Goal: Transaction & Acquisition: Purchase product/service

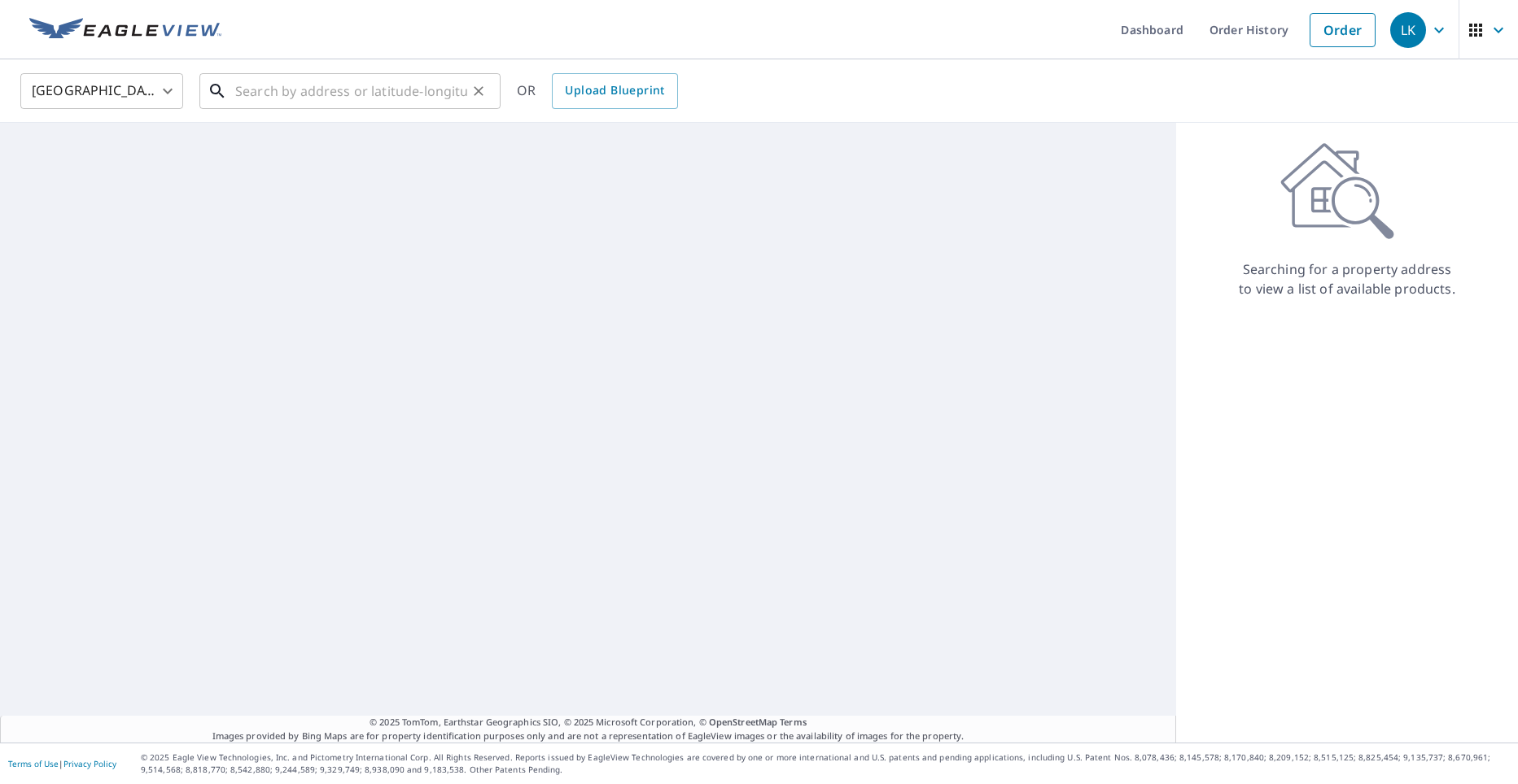
click at [416, 89] on input "text" at bounding box center [352, 91] width 232 height 46
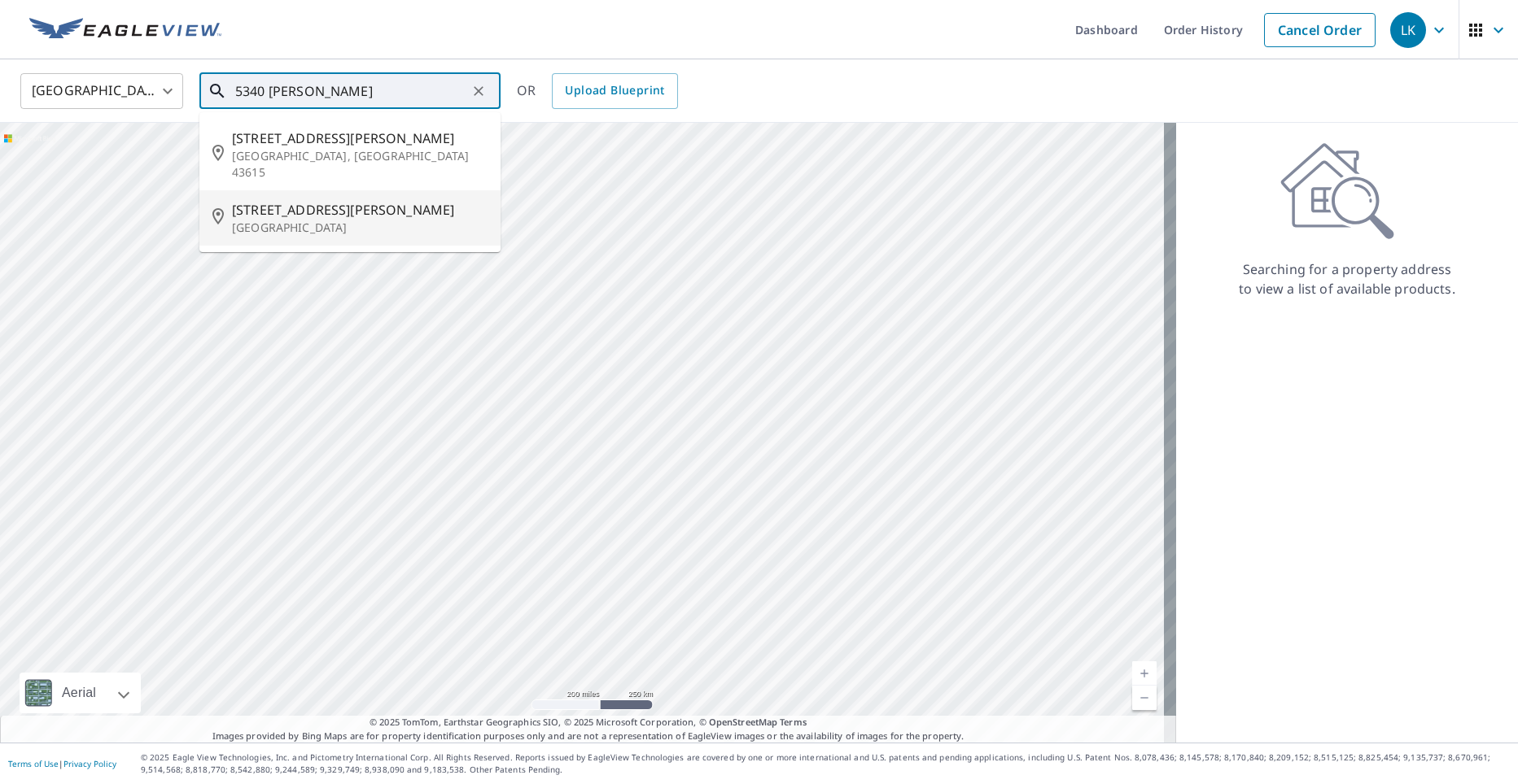
click at [367, 200] on span "[STREET_ADDRESS][PERSON_NAME]" at bounding box center [360, 210] width 256 height 19
type input "[STREET_ADDRESS][PERSON_NAME]"
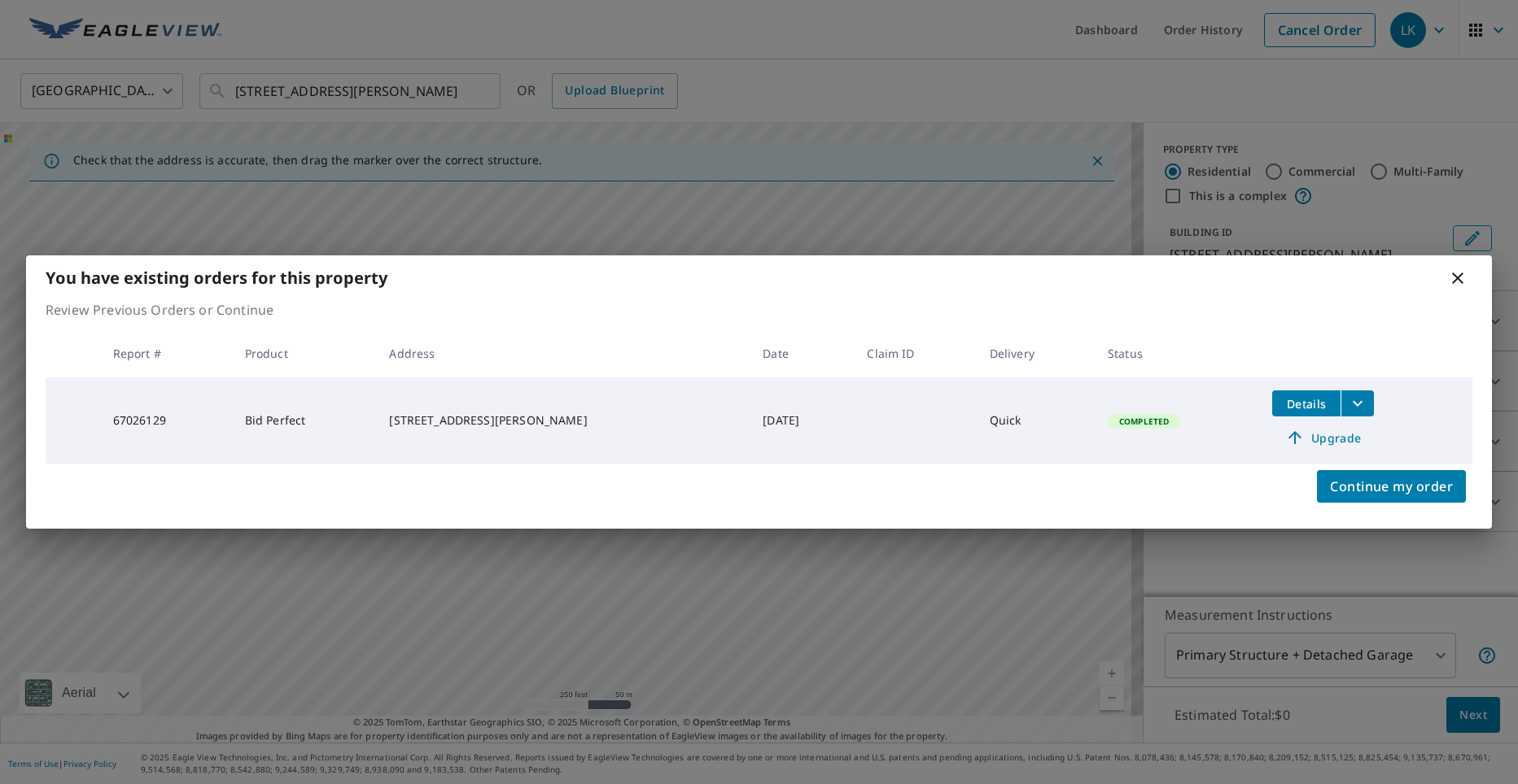
click at [1458, 274] on icon at bounding box center [1457, 279] width 19 height 19
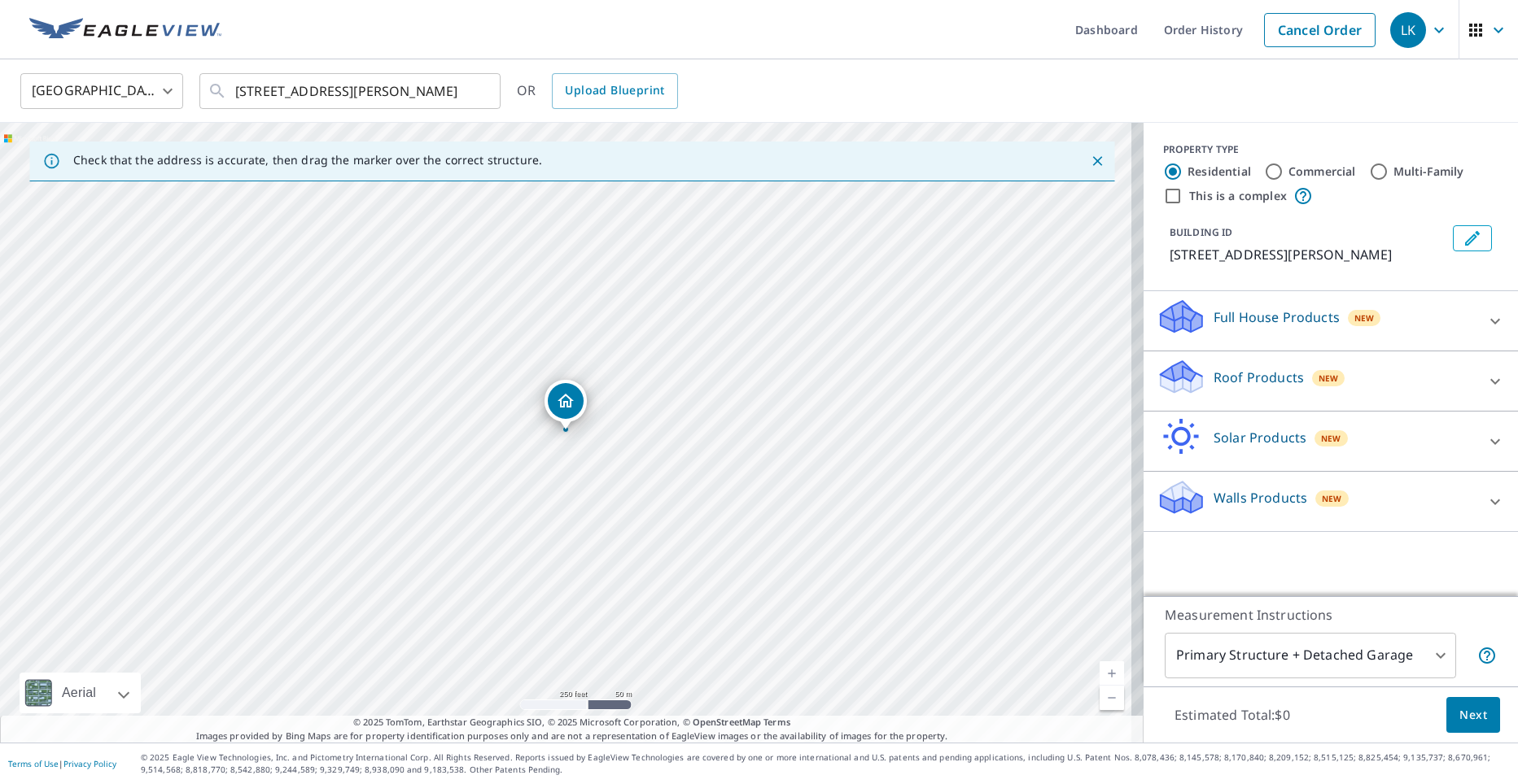
click at [1213, 373] on p "Roof Products" at bounding box center [1258, 377] width 91 height 19
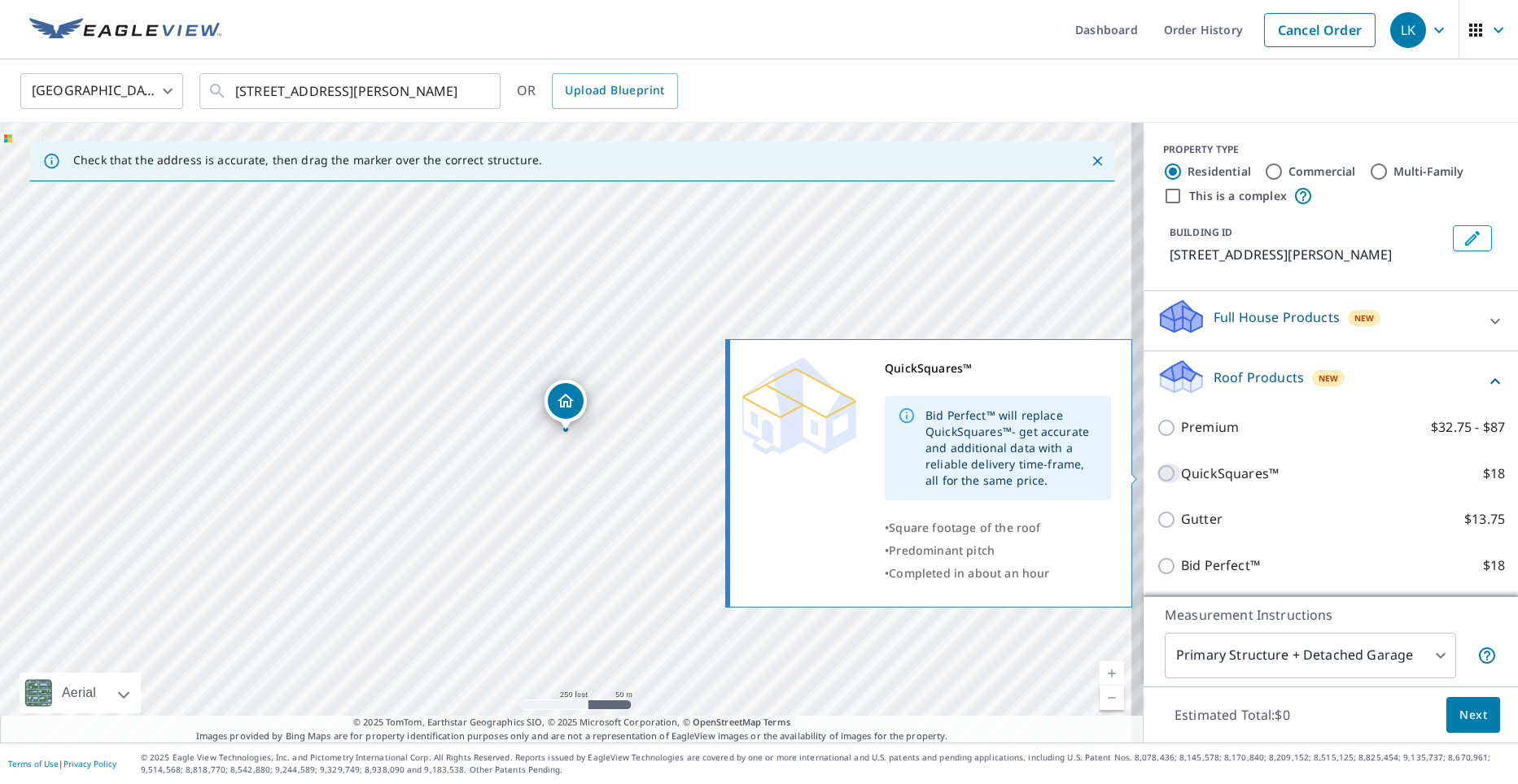
click at [1166, 475] on input "QuickSquares™ $18" at bounding box center [1169, 474] width 25 height 19
checkbox input "true"
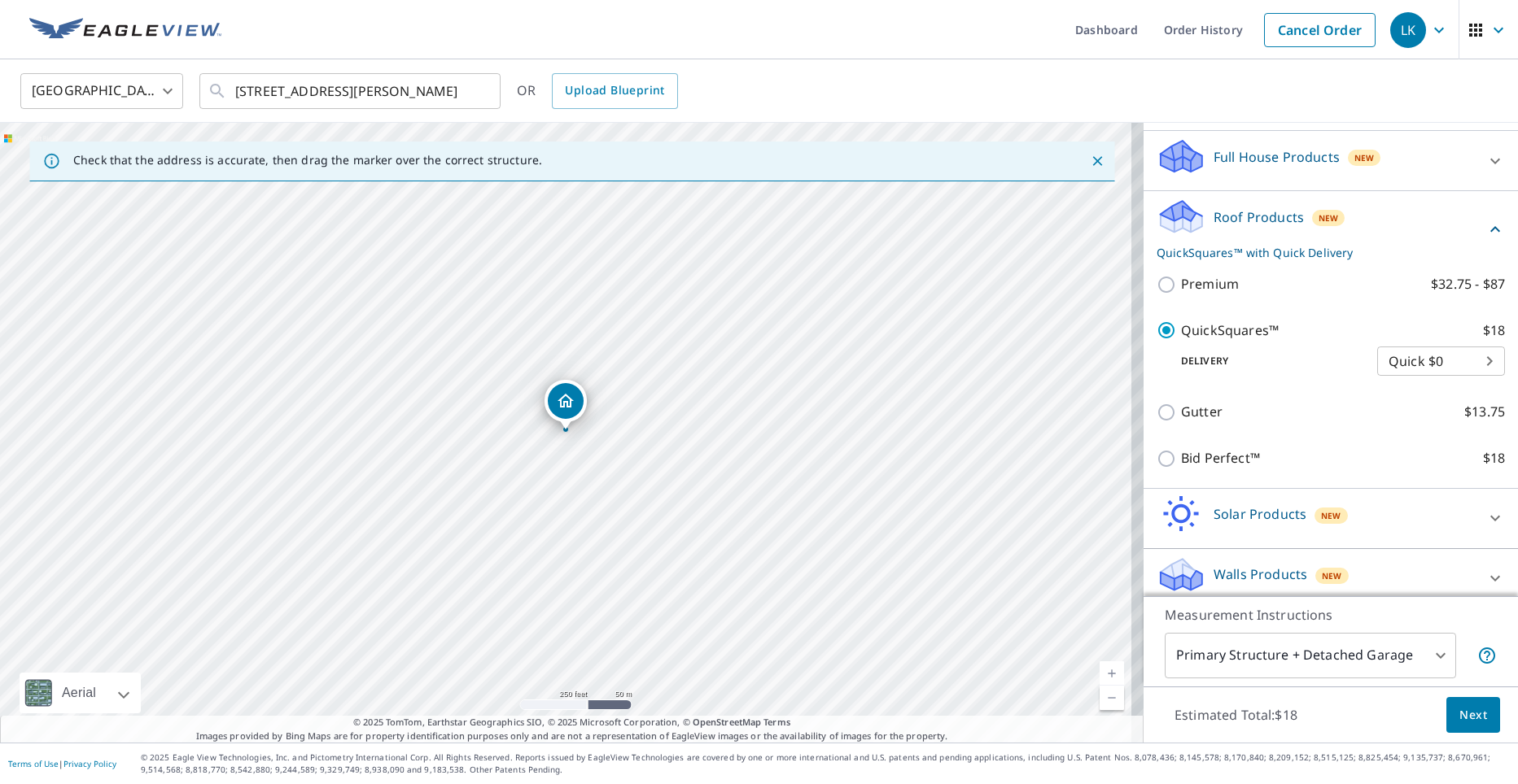
scroll to position [173, 0]
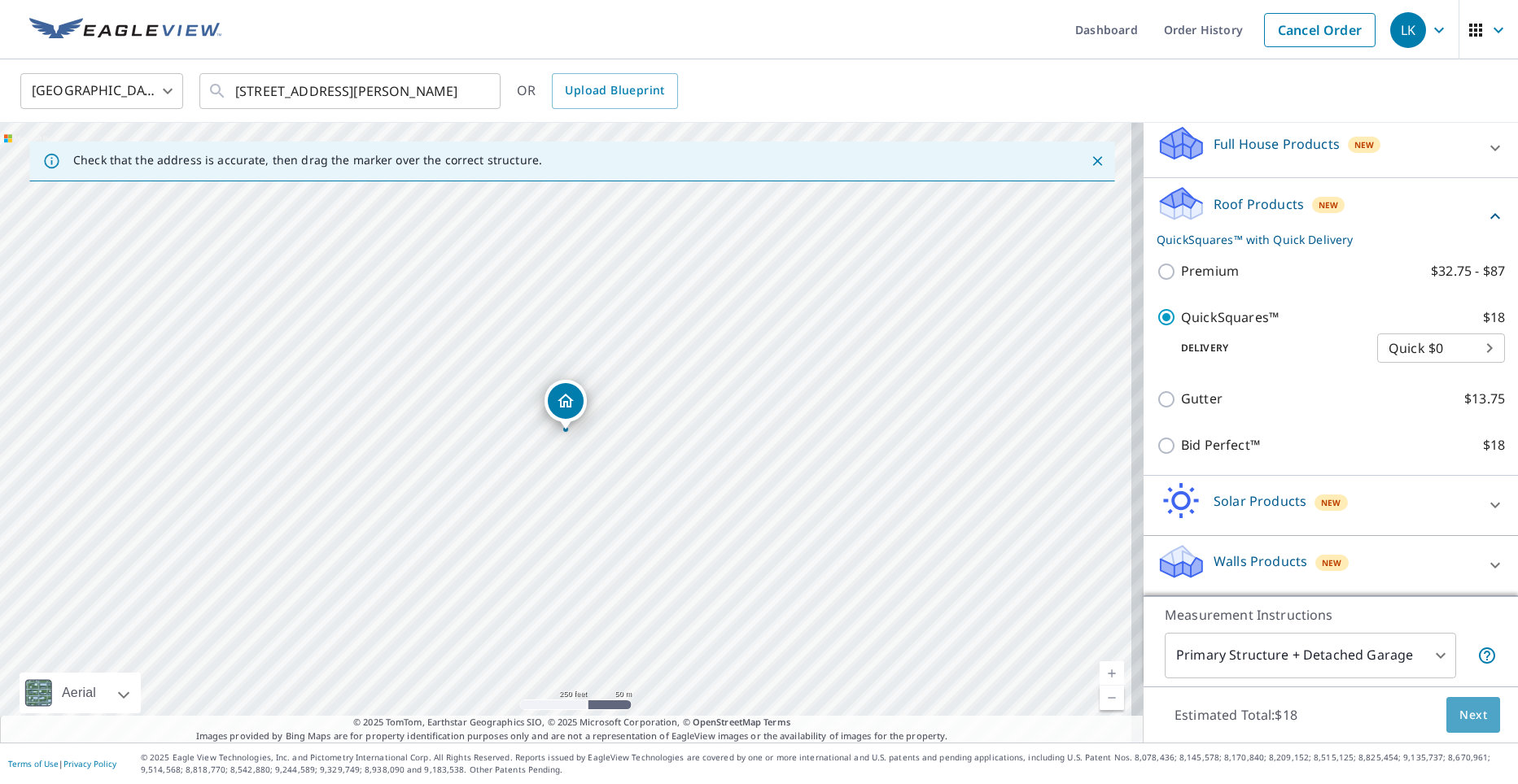
click at [1460, 711] on span "Next" at bounding box center [1472, 715] width 27 height 20
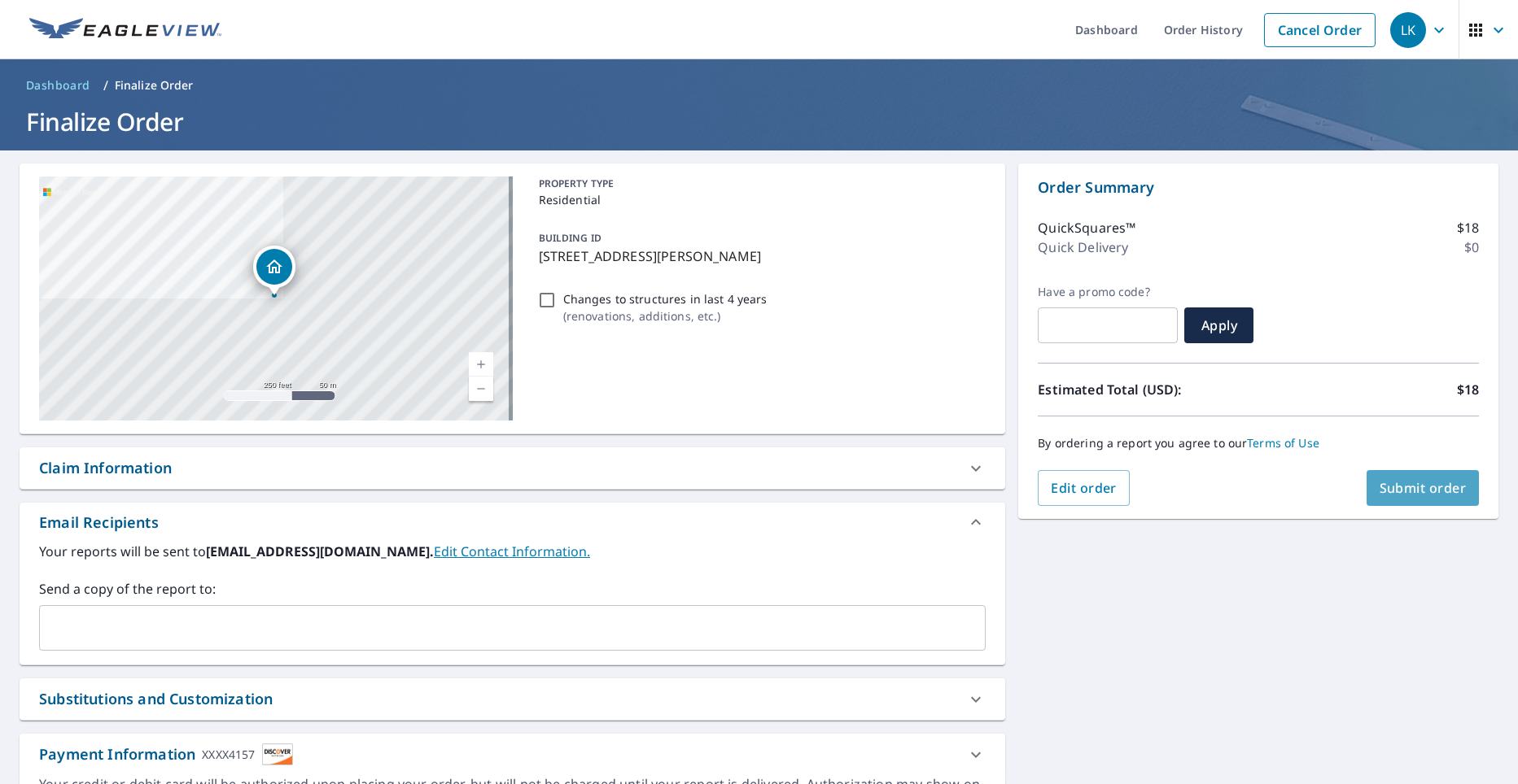
click at [1398, 483] on span "Submit order" at bounding box center [1422, 488] width 87 height 18
